Goal: Task Accomplishment & Management: Manage account settings

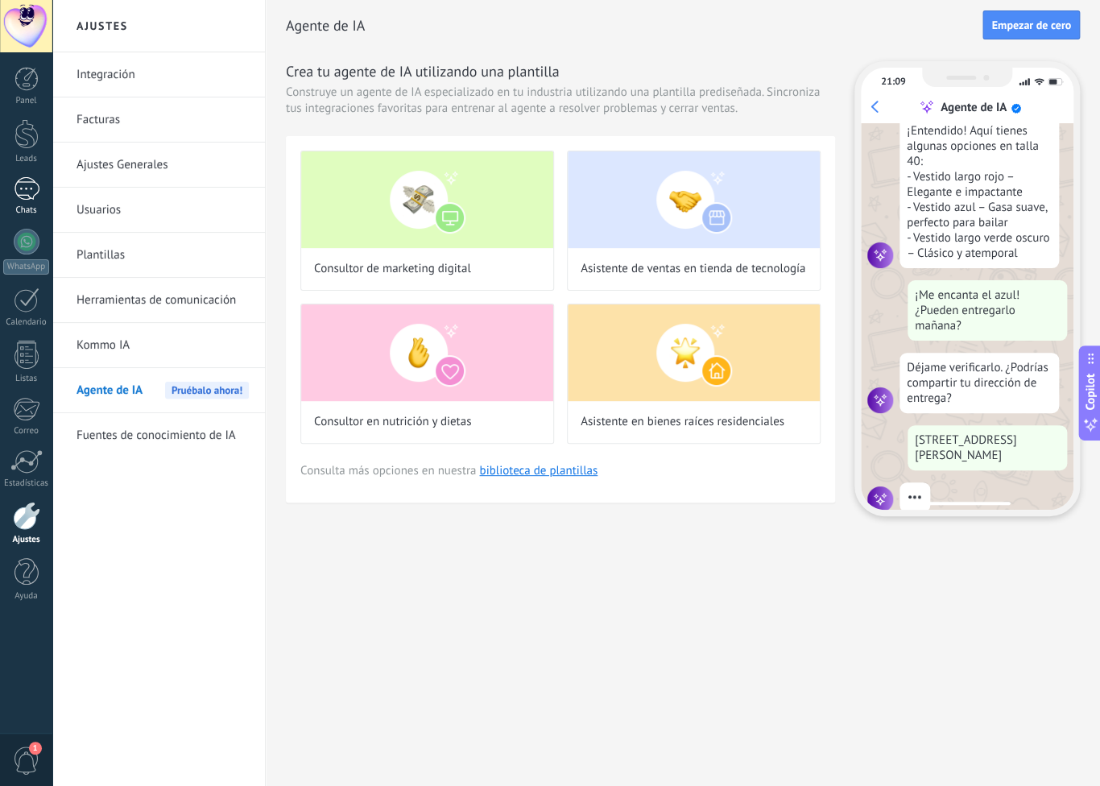
scroll to position [296, 0]
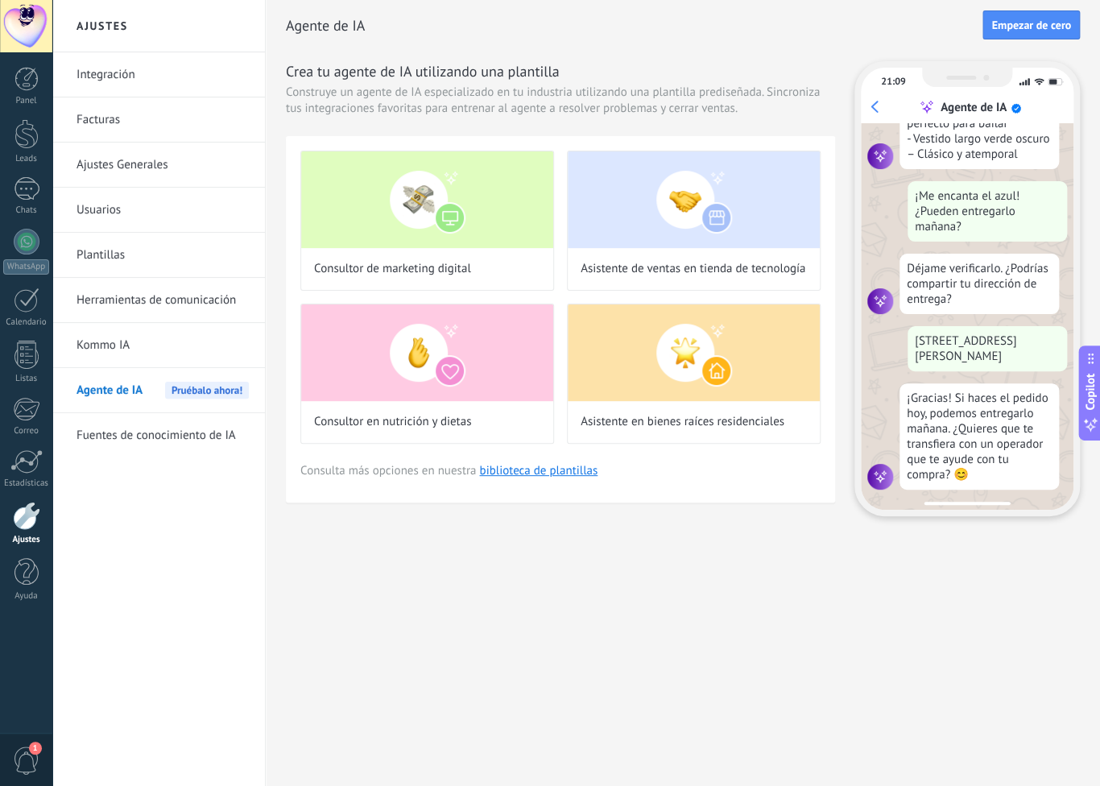
click at [110, 244] on link "Plantillas" at bounding box center [163, 255] width 172 height 45
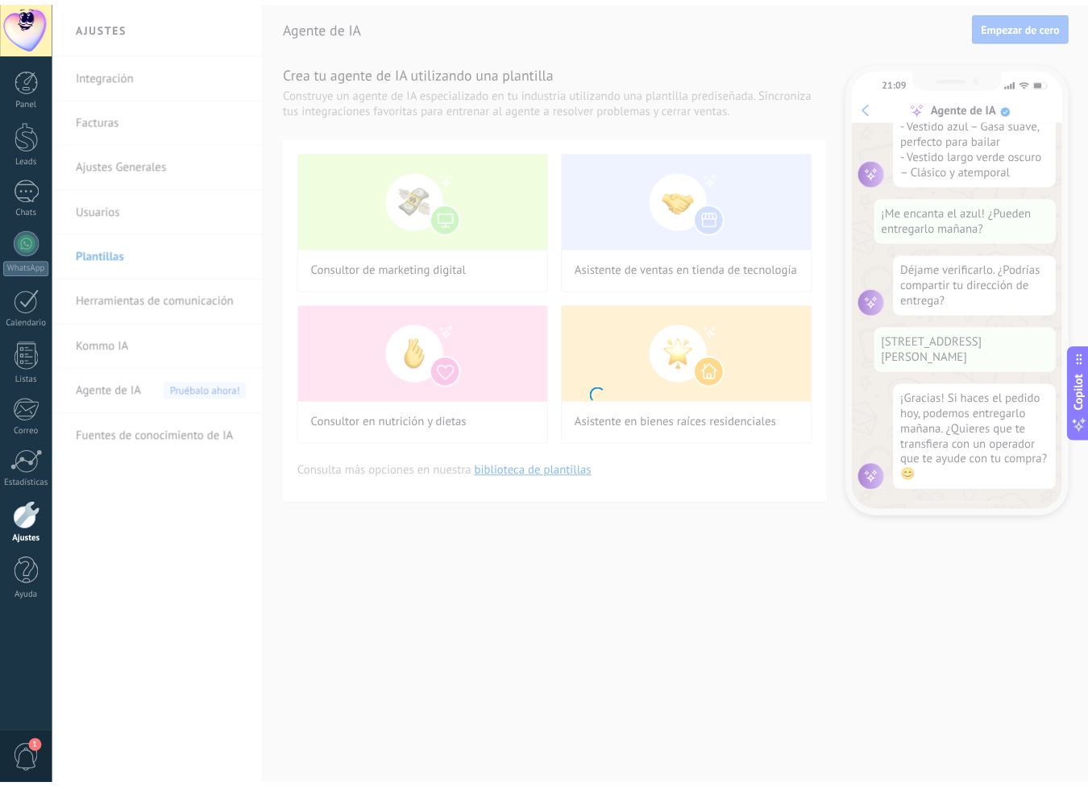
scroll to position [355, 0]
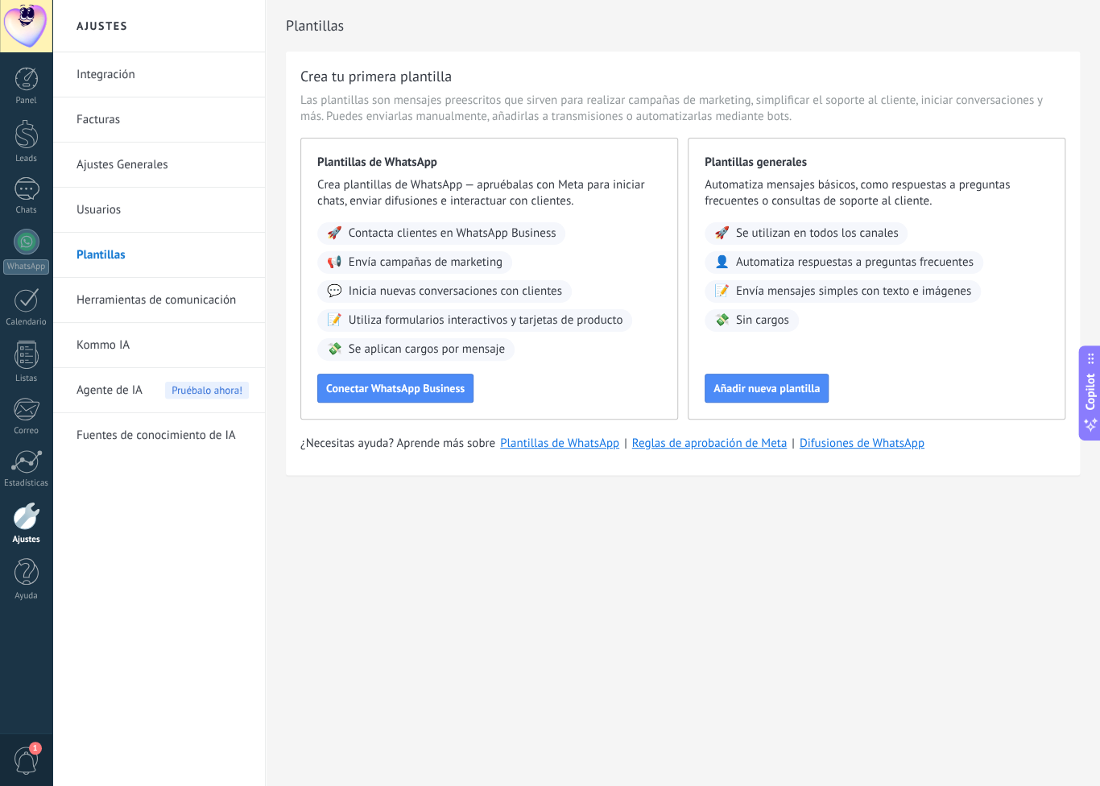
click at [115, 73] on link "Integración" at bounding box center [163, 74] width 172 height 45
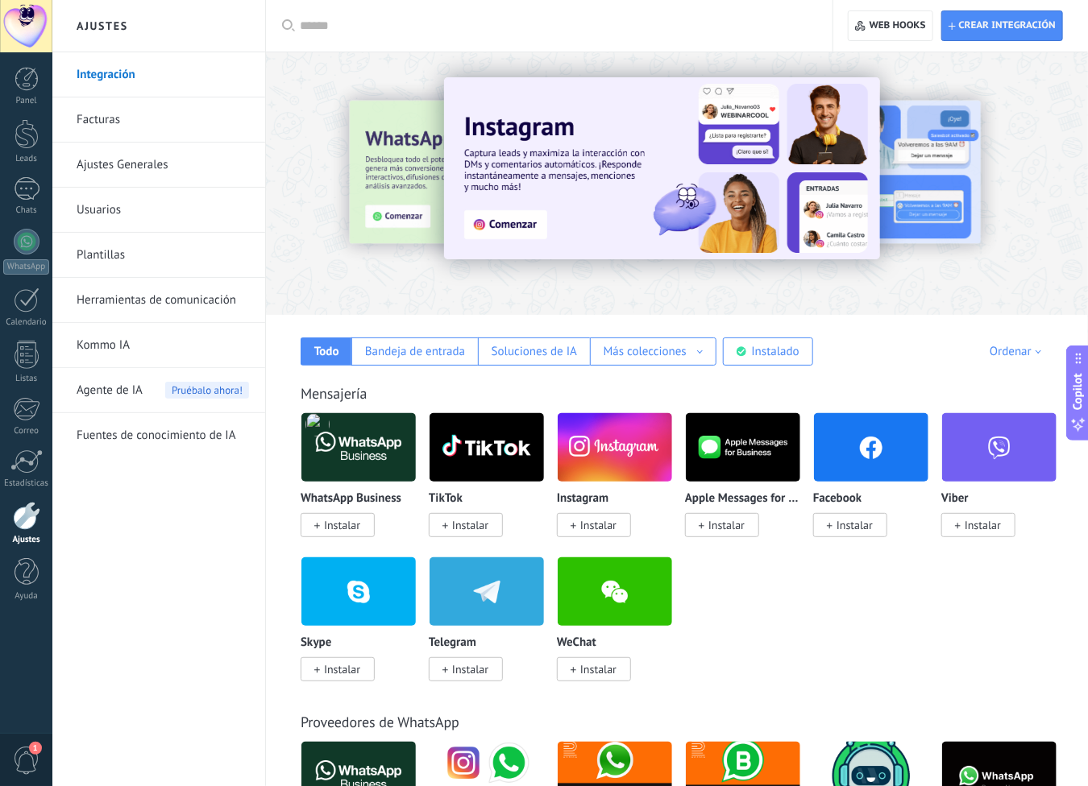
click at [371, 460] on img at bounding box center [358, 447] width 114 height 78
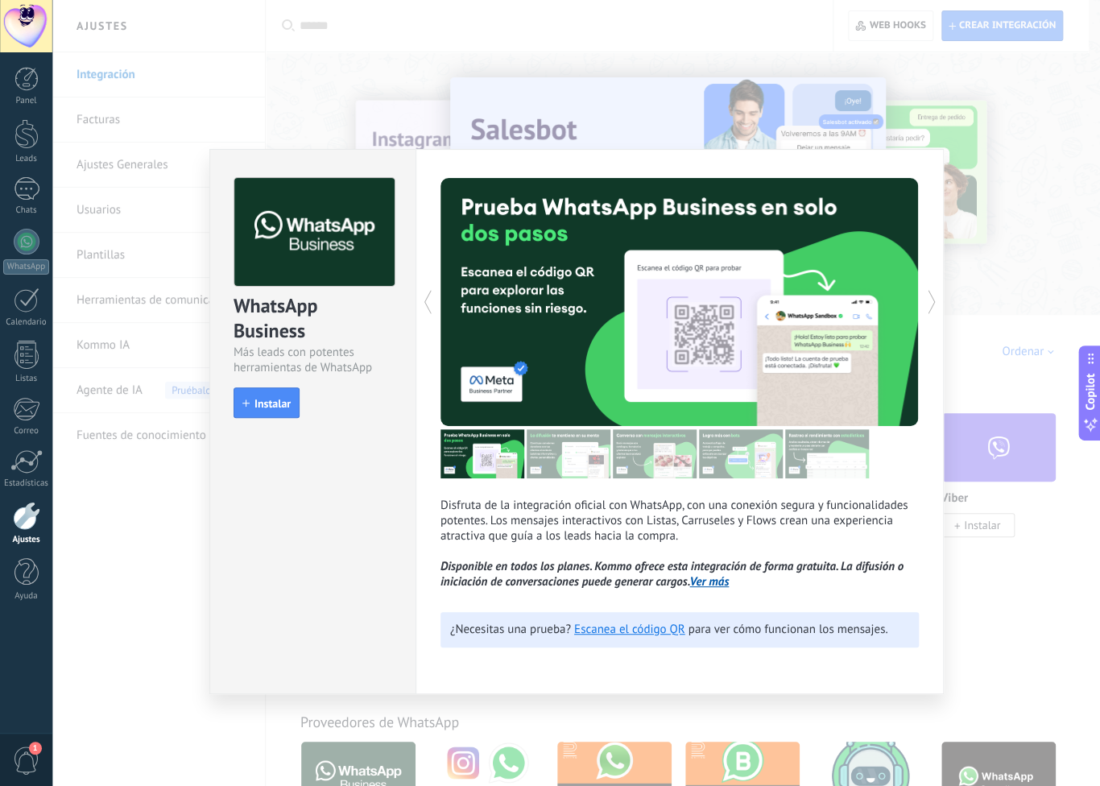
click at [350, 502] on div "WhatsApp Business Más leads con potentes herramientas de WhatsApp install Insta…" at bounding box center [312, 421] width 206 height 545
click at [965, 168] on div "WhatsApp Business Más leads con potentes herramientas de WhatsApp install Insta…" at bounding box center [576, 393] width 1048 height 786
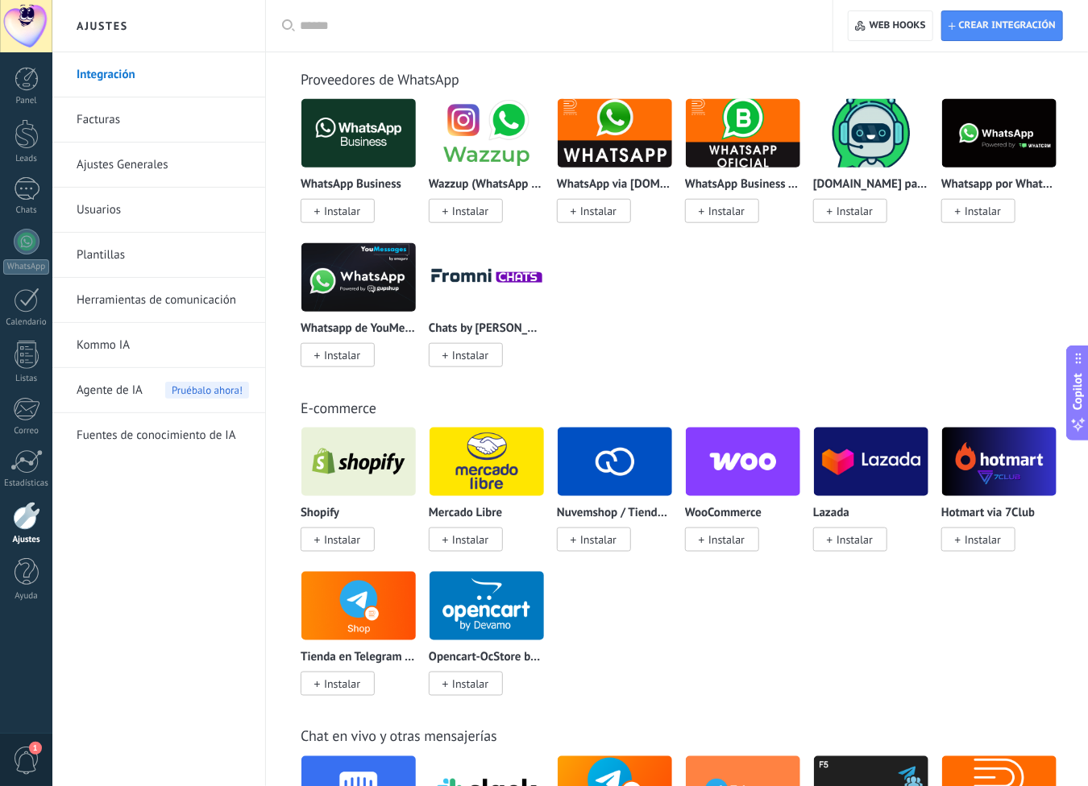
scroll to position [644, 0]
